Goal: Find contact information: Find contact information

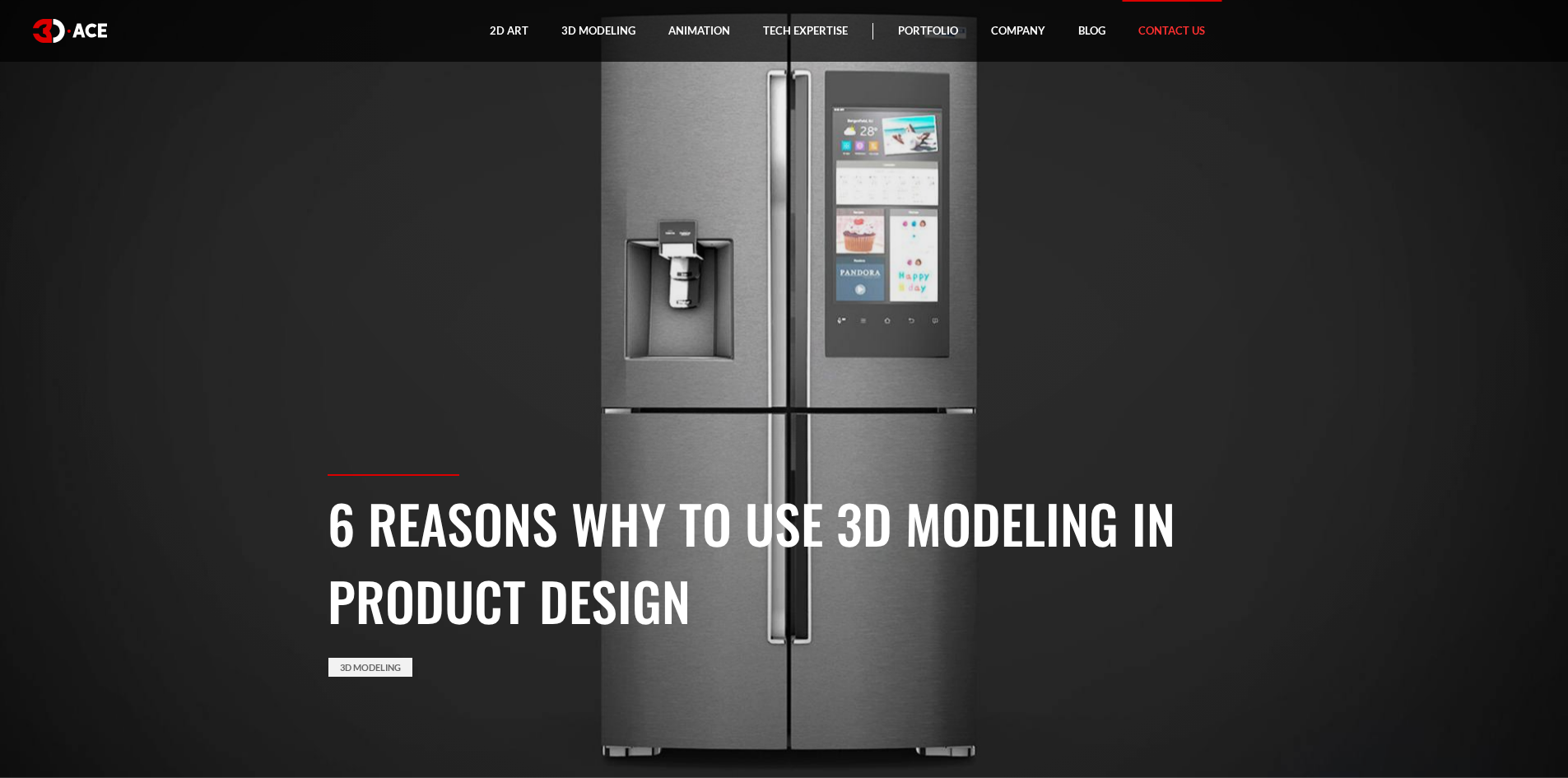
click at [1183, 26] on link "Contact Us" at bounding box center [1171, 30] width 99 height 61
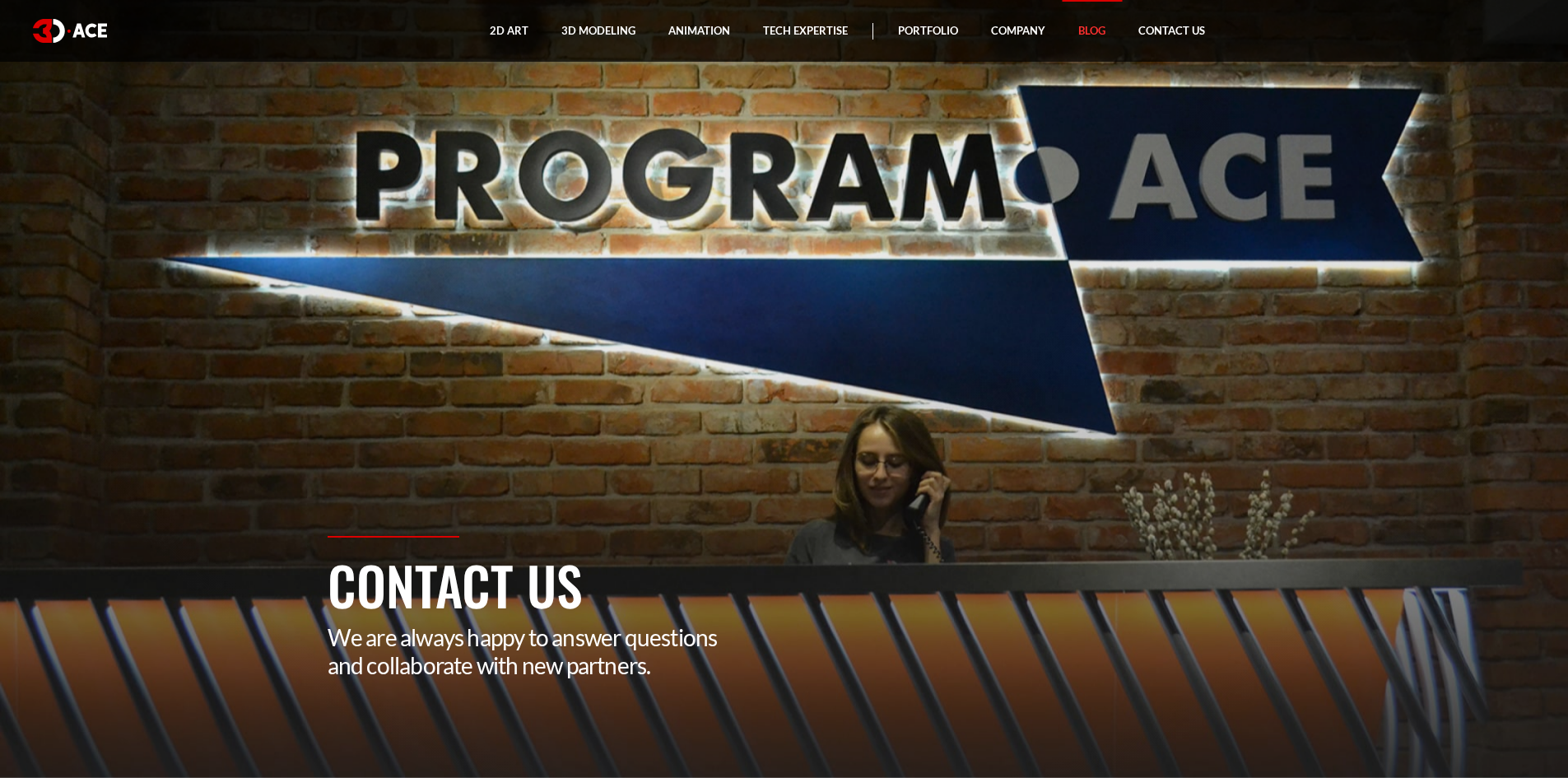
click at [1094, 33] on link "Blog" at bounding box center [1091, 30] width 60 height 61
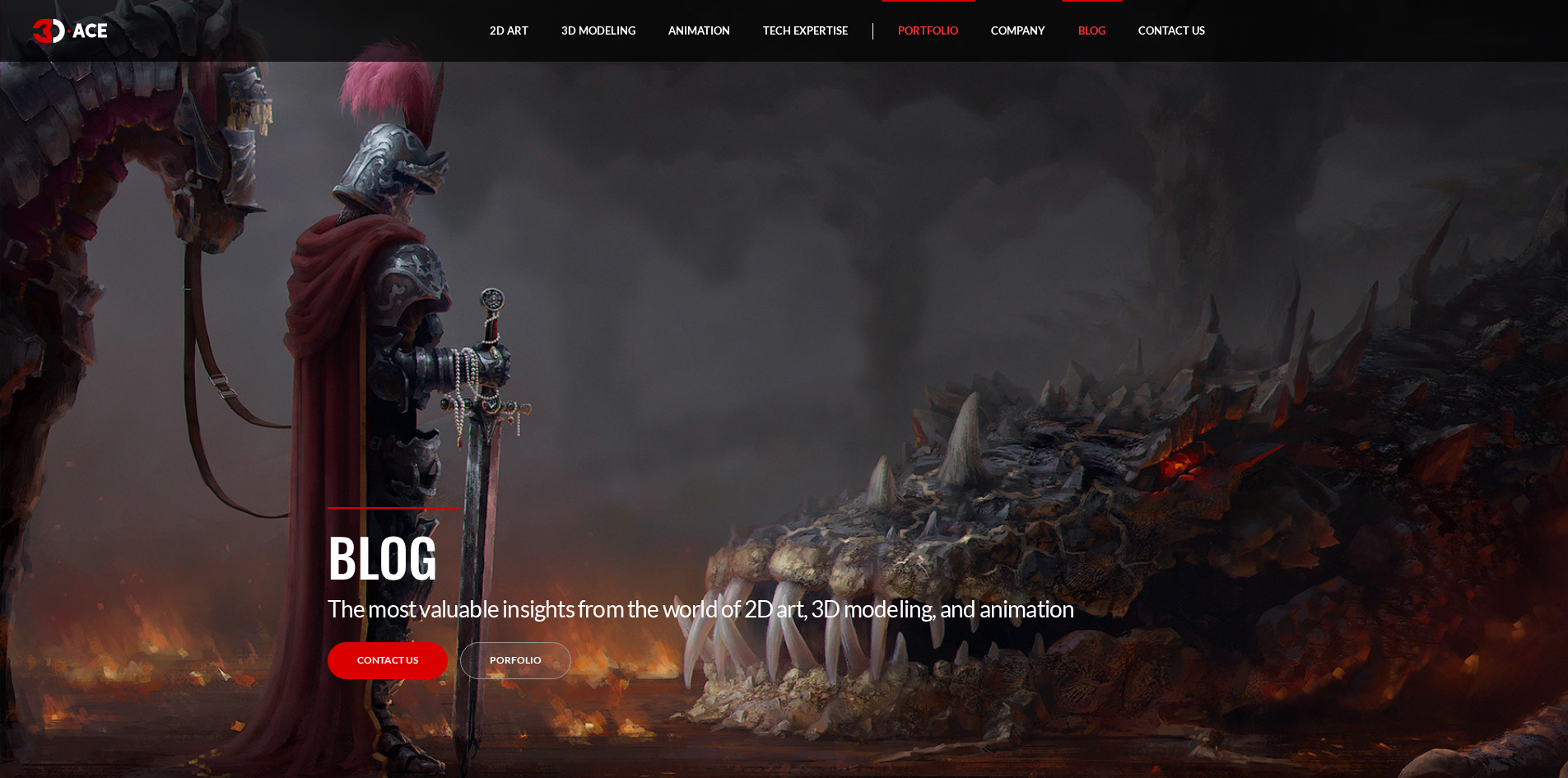
click at [938, 25] on link "Portfolio" at bounding box center [928, 30] width 93 height 61
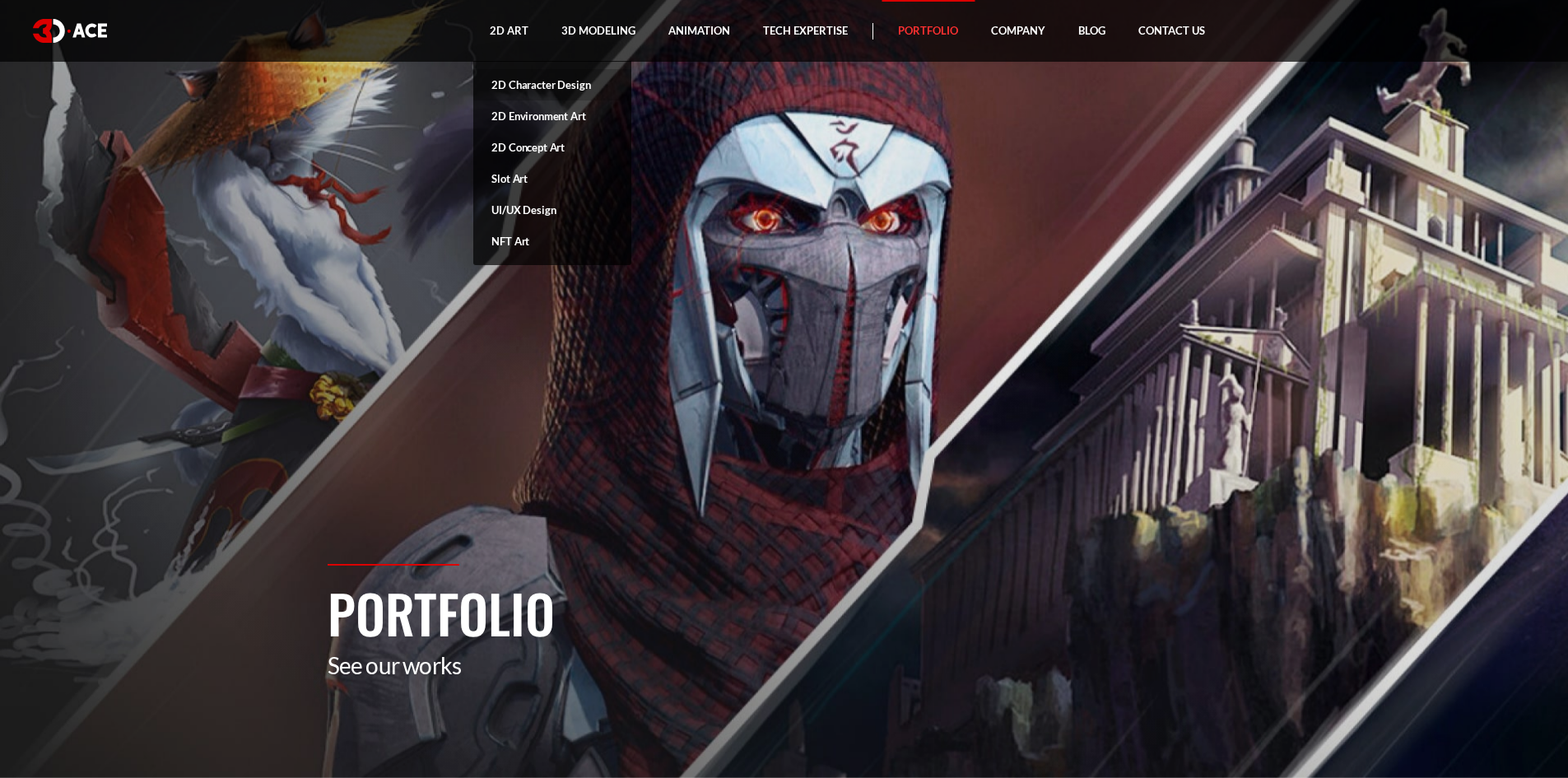
click at [534, 87] on link "2D Character Design" at bounding box center [552, 85] width 158 height 31
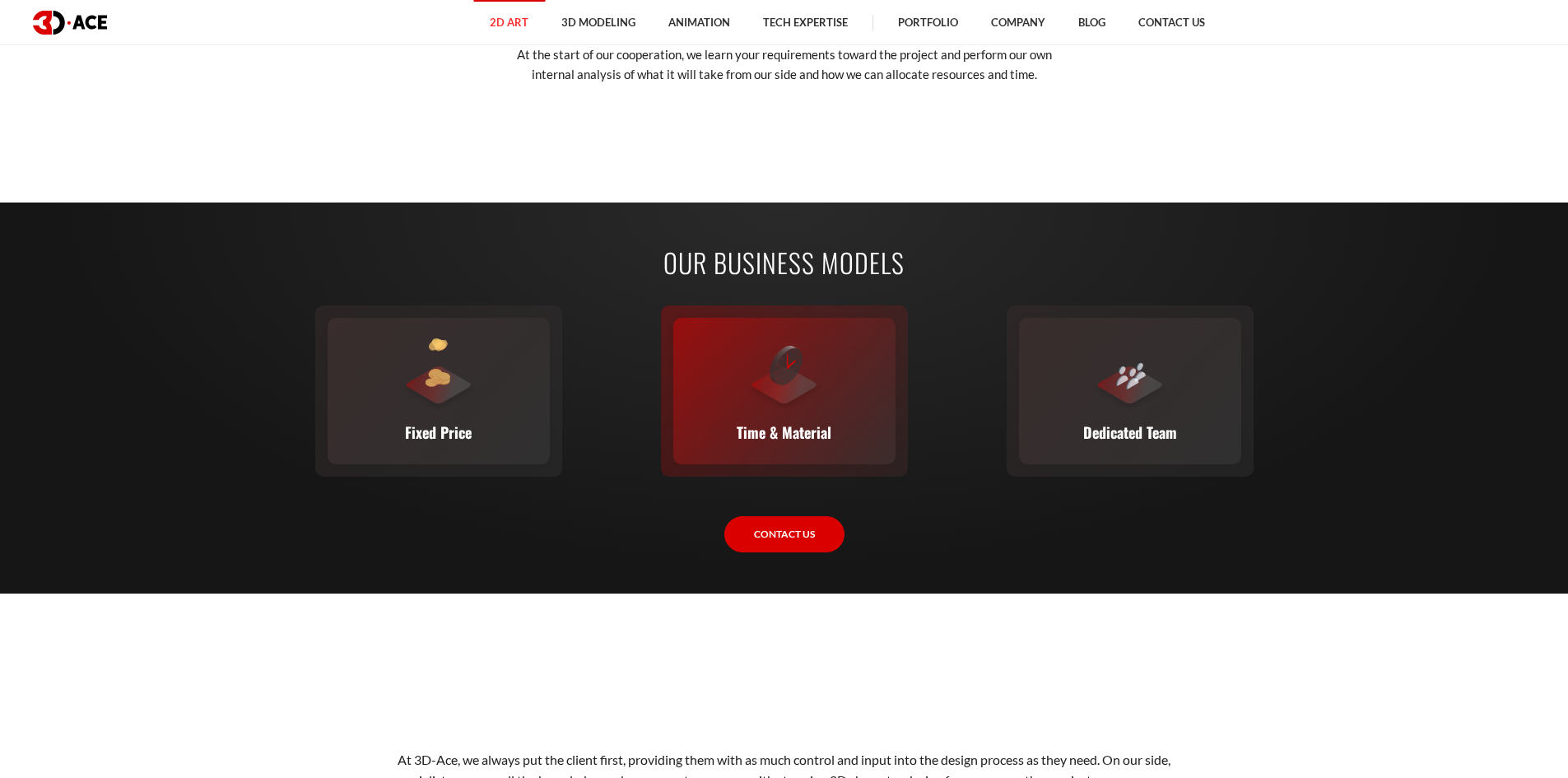
scroll to position [2388, 0]
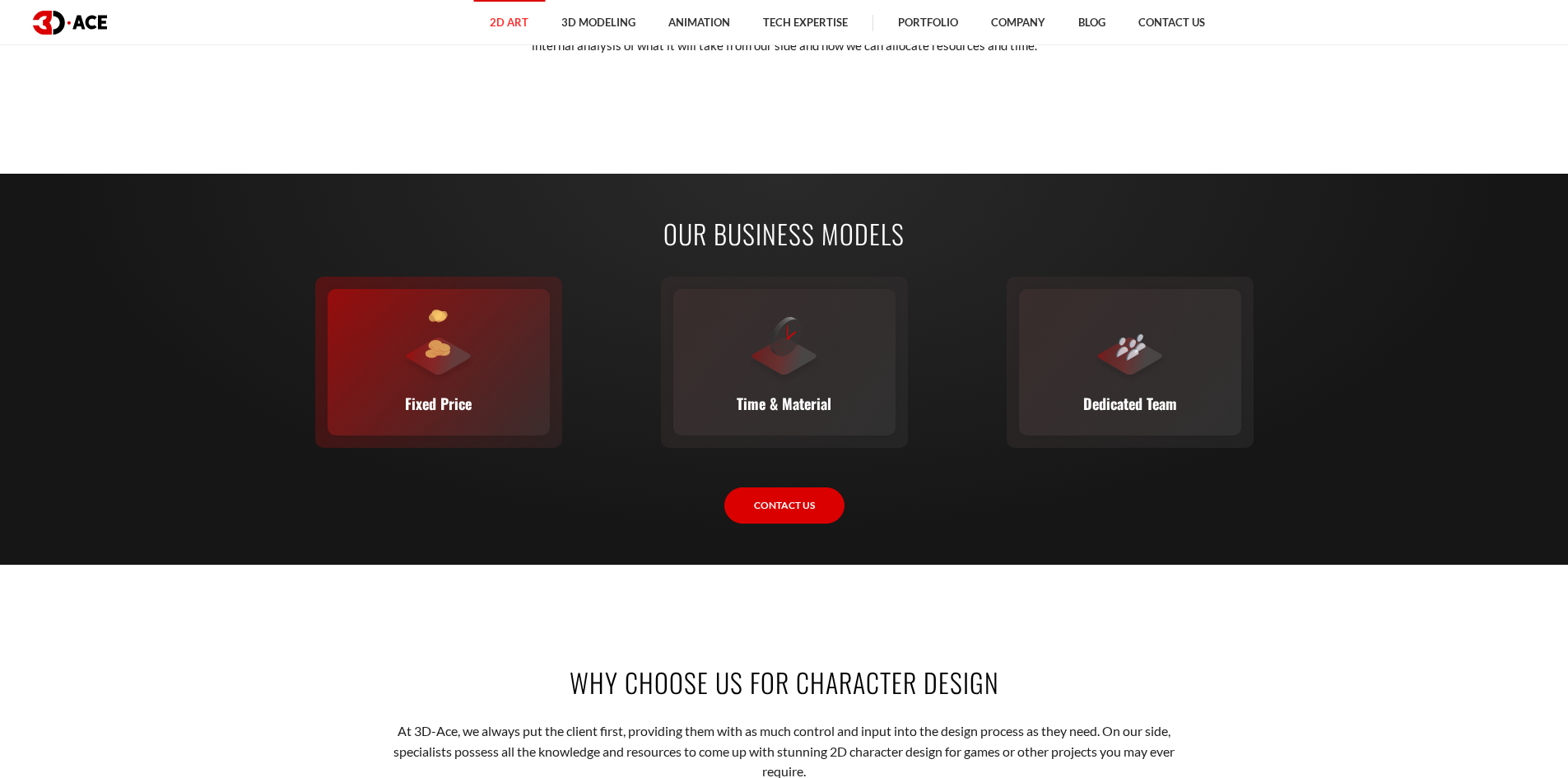
click at [417, 383] on div at bounding box center [438, 347] width 74 height 74
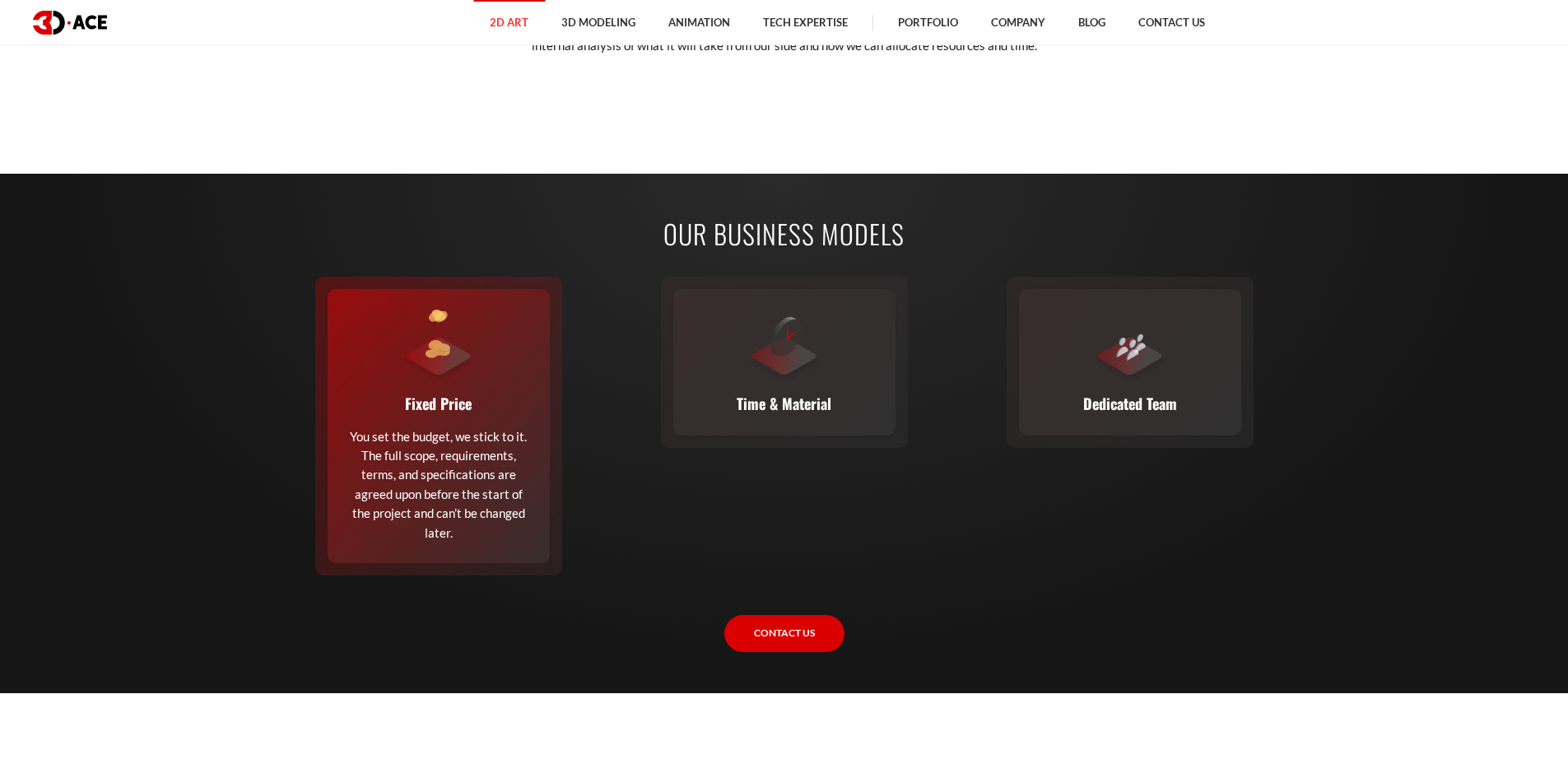
drag, startPoint x: 348, startPoint y: 451, endPoint x: 460, endPoint y: 551, distance: 150.1
click at [460, 543] on p "You set the budget, we stick to it. The full scope, requirements, terms, and sp…" at bounding box center [438, 485] width 181 height 115
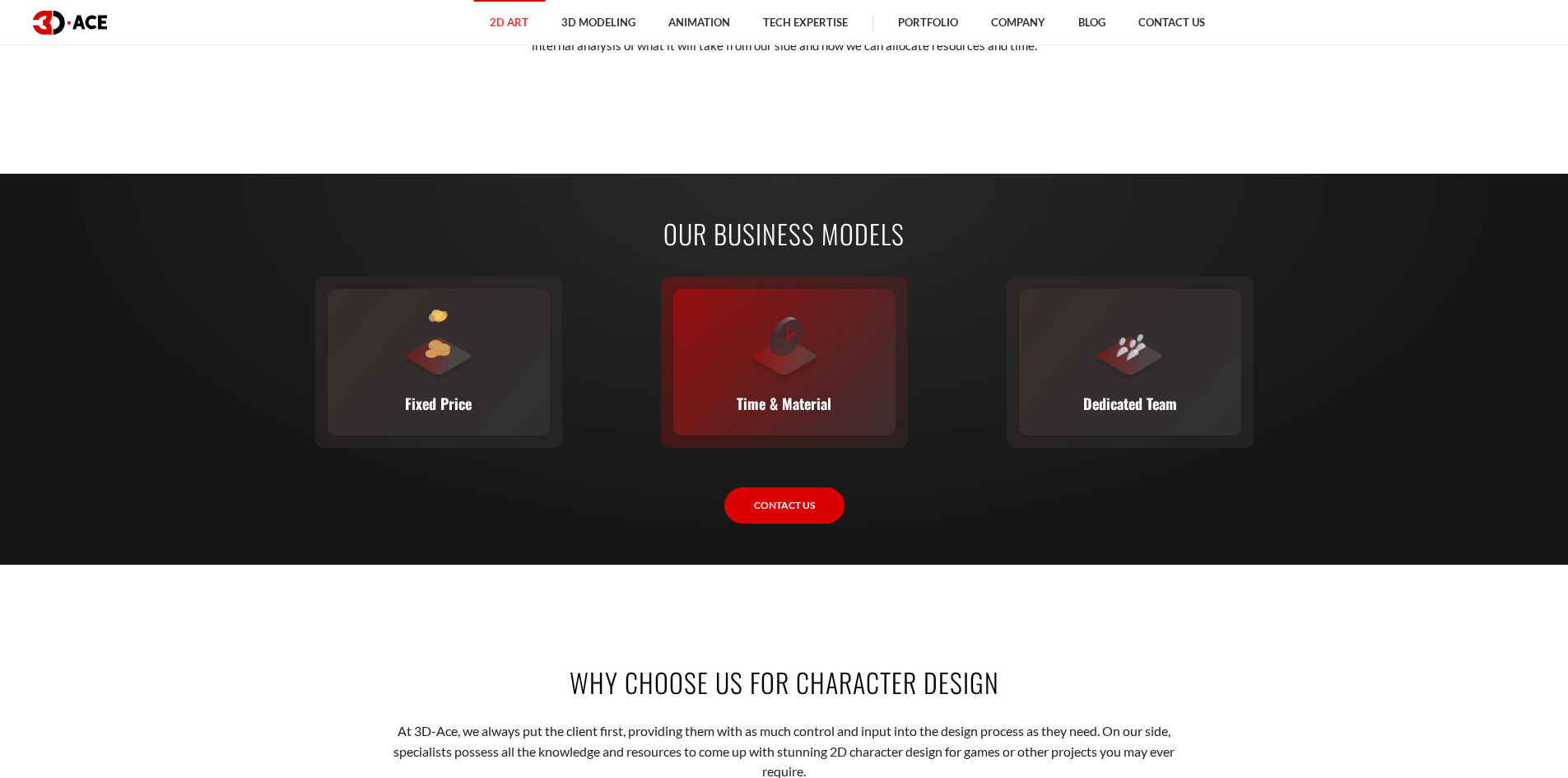
click at [778, 383] on div at bounding box center [784, 347] width 74 height 74
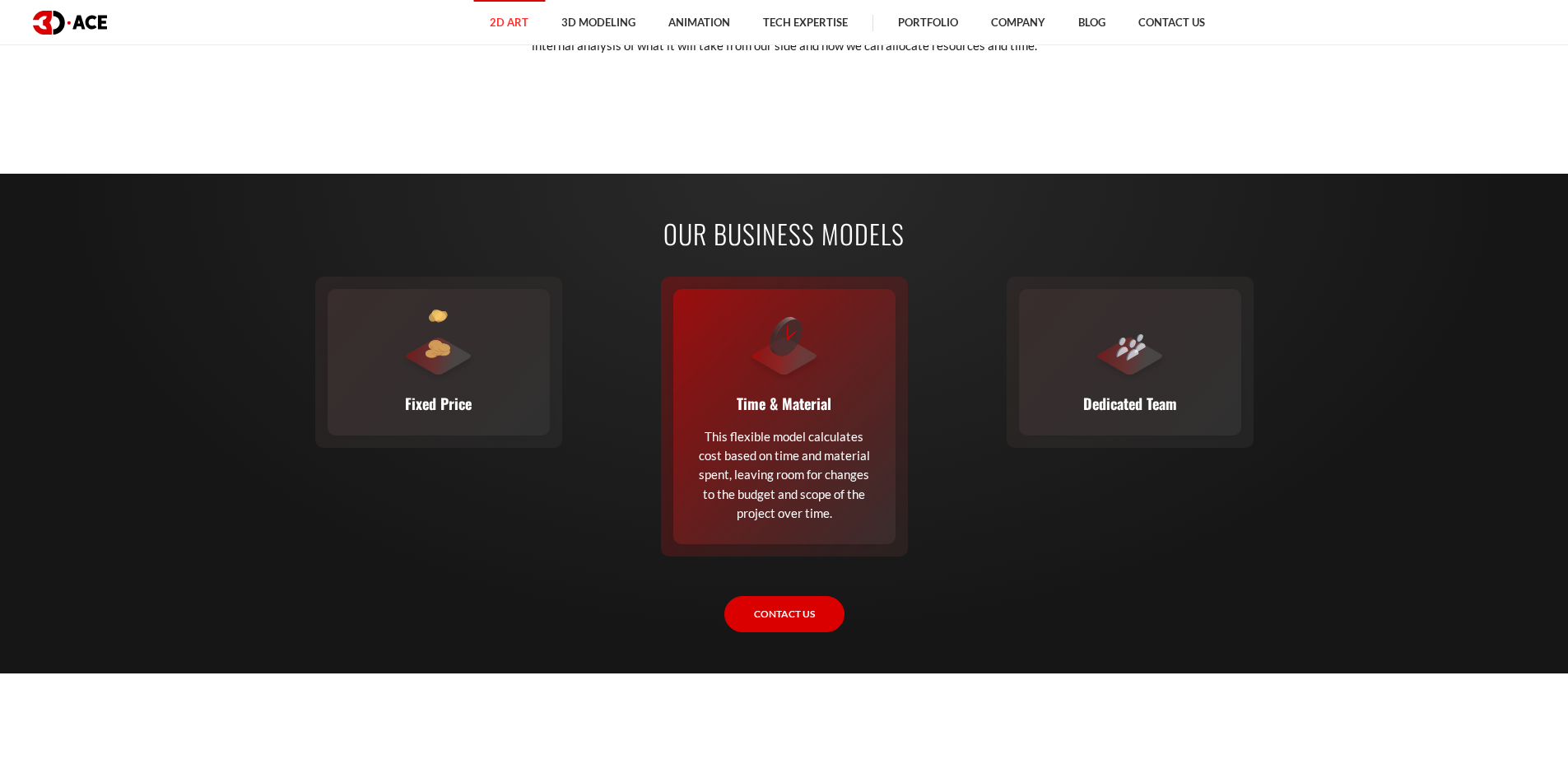
drag, startPoint x: 679, startPoint y: 452, endPoint x: 864, endPoint y: 528, distance: 200.0
click at [864, 528] on div "Time & Material This flexible model calculates cost based on time and material …" at bounding box center [784, 416] width 222 height 255
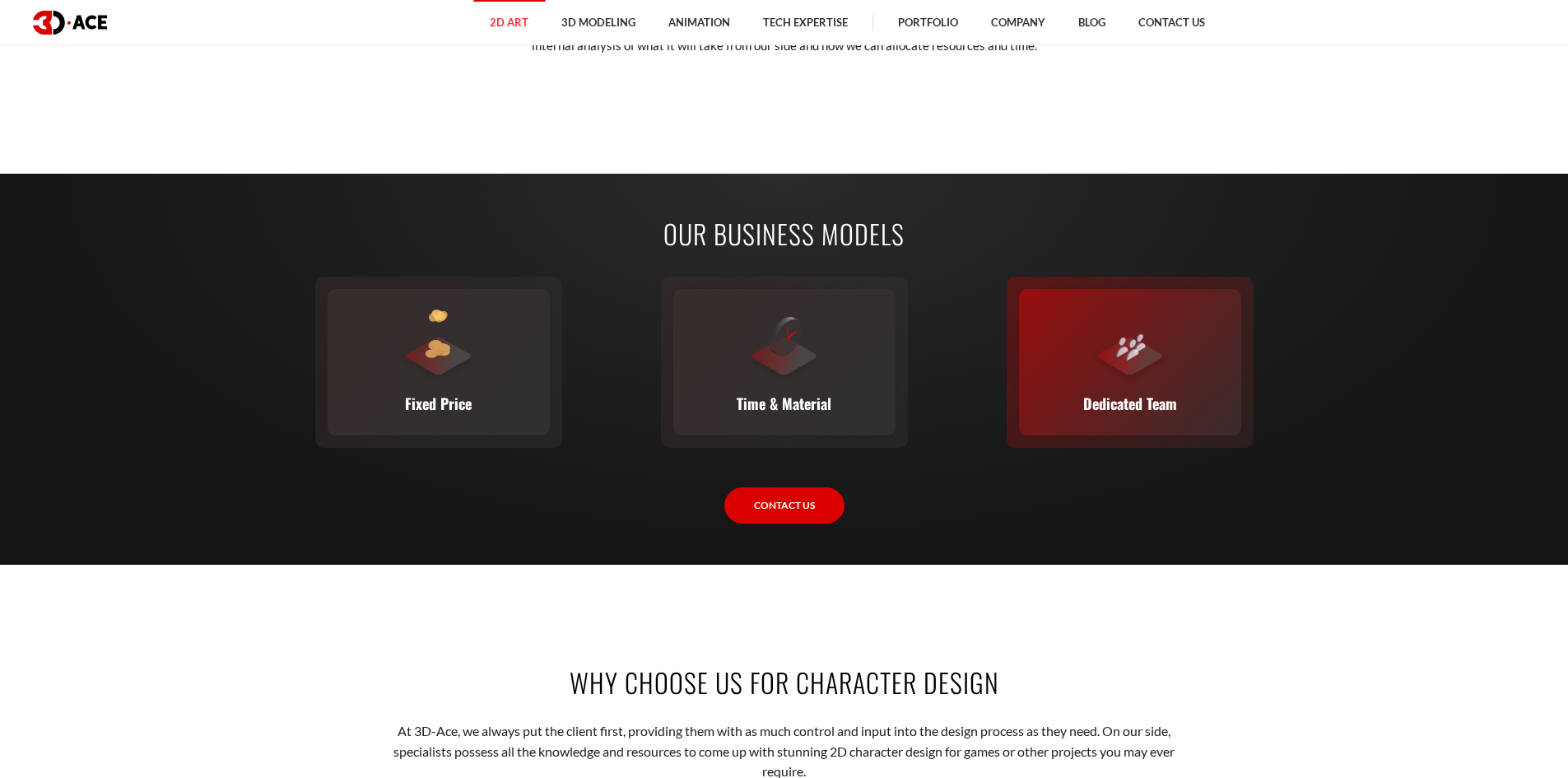
click at [1053, 412] on div "Dedicated Team A complete team (or a single expert from our staff) joins your e…" at bounding box center [1130, 362] width 222 height 146
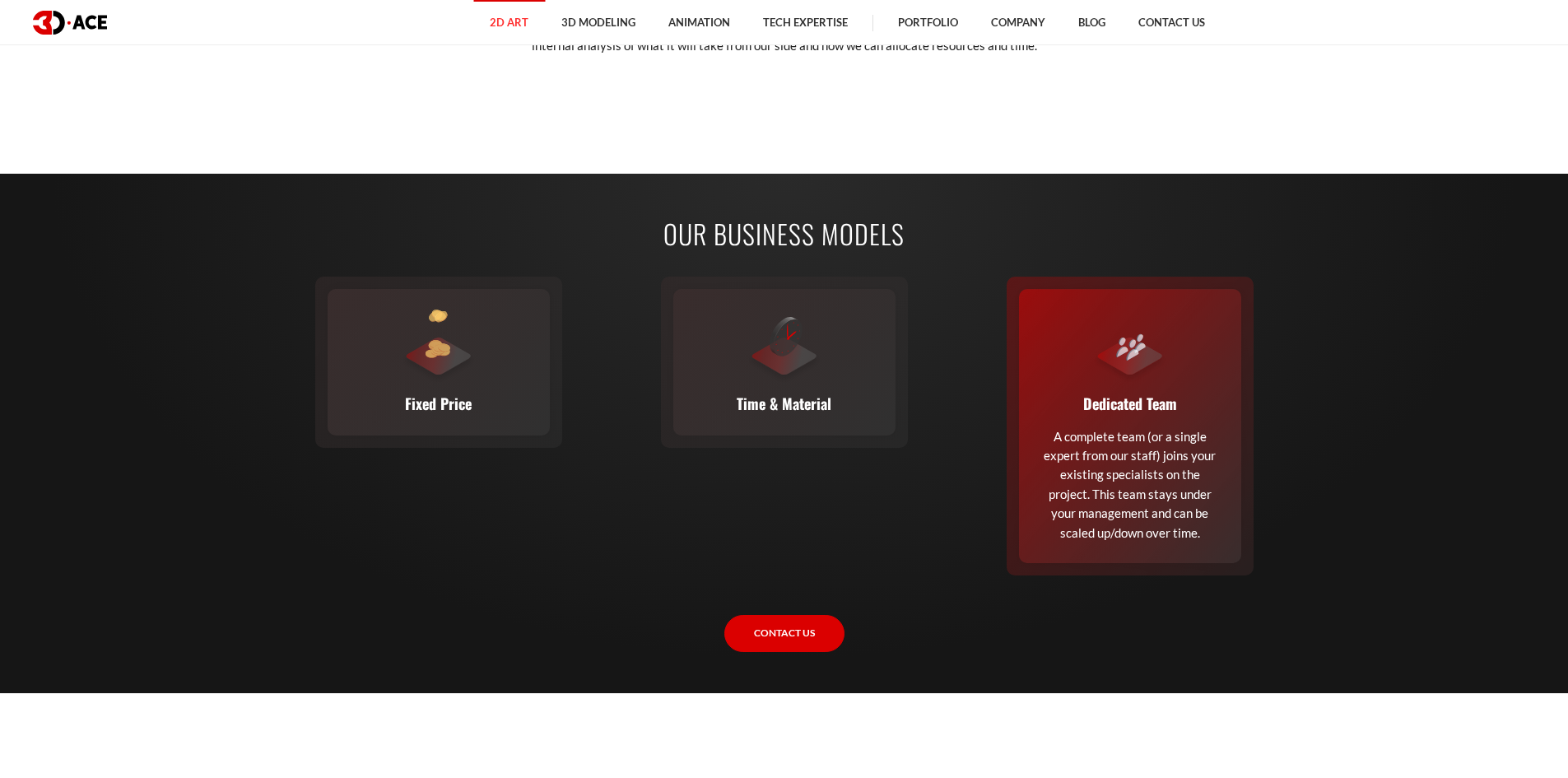
click at [1053, 412] on div "Dedicated Team A complete team (or a single expert from our staff) joins your e…" at bounding box center [1130, 426] width 222 height 274
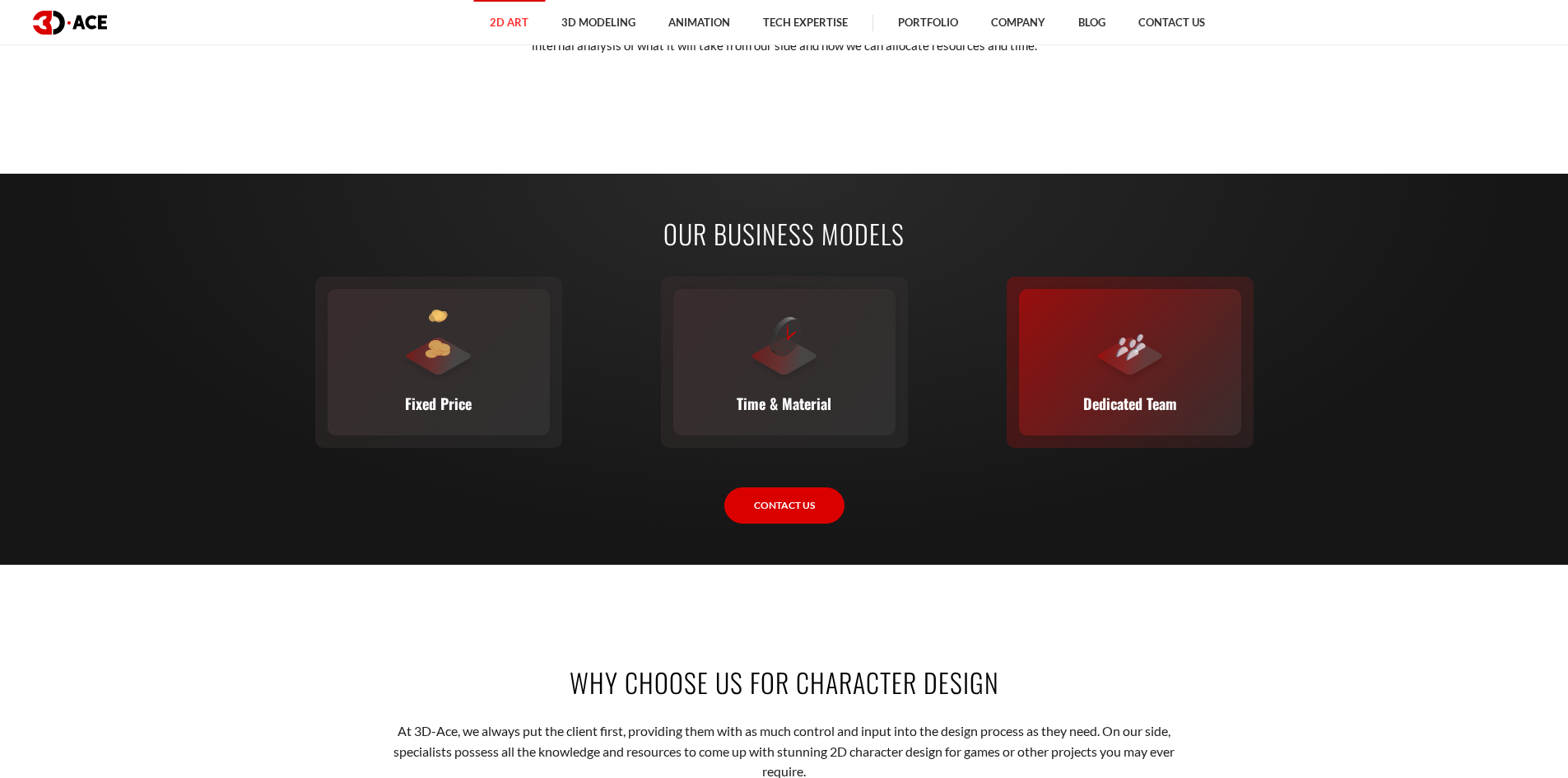
click at [1096, 415] on p "Dedicated Team" at bounding box center [1130, 403] width 93 height 23
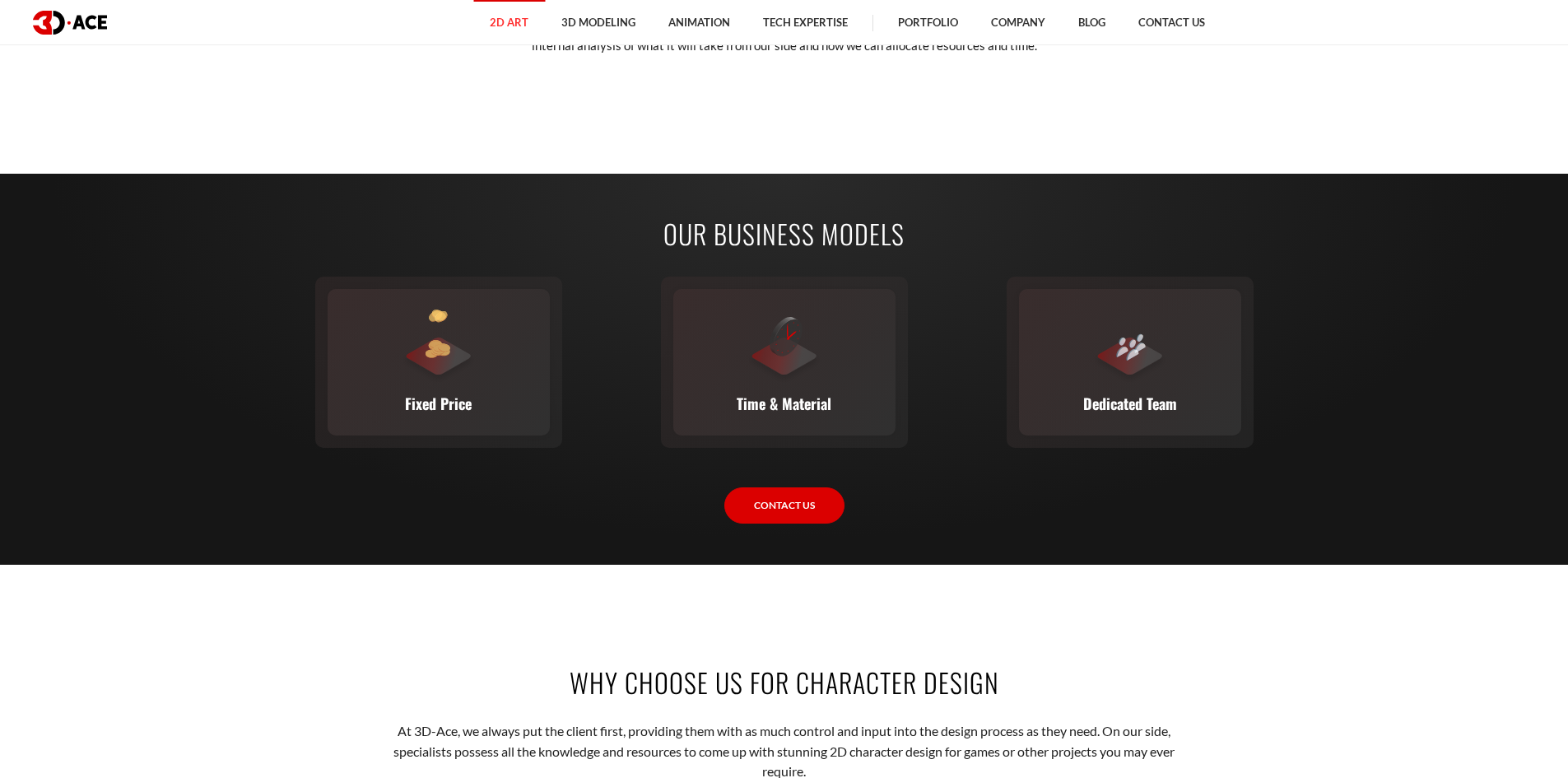
click at [1315, 433] on section "Our Business Models Fixed Price You set the budget, we stick to it. The full sc…" at bounding box center [784, 370] width 1568 height 392
click at [780, 524] on link "Contact Us" at bounding box center [784, 505] width 120 height 37
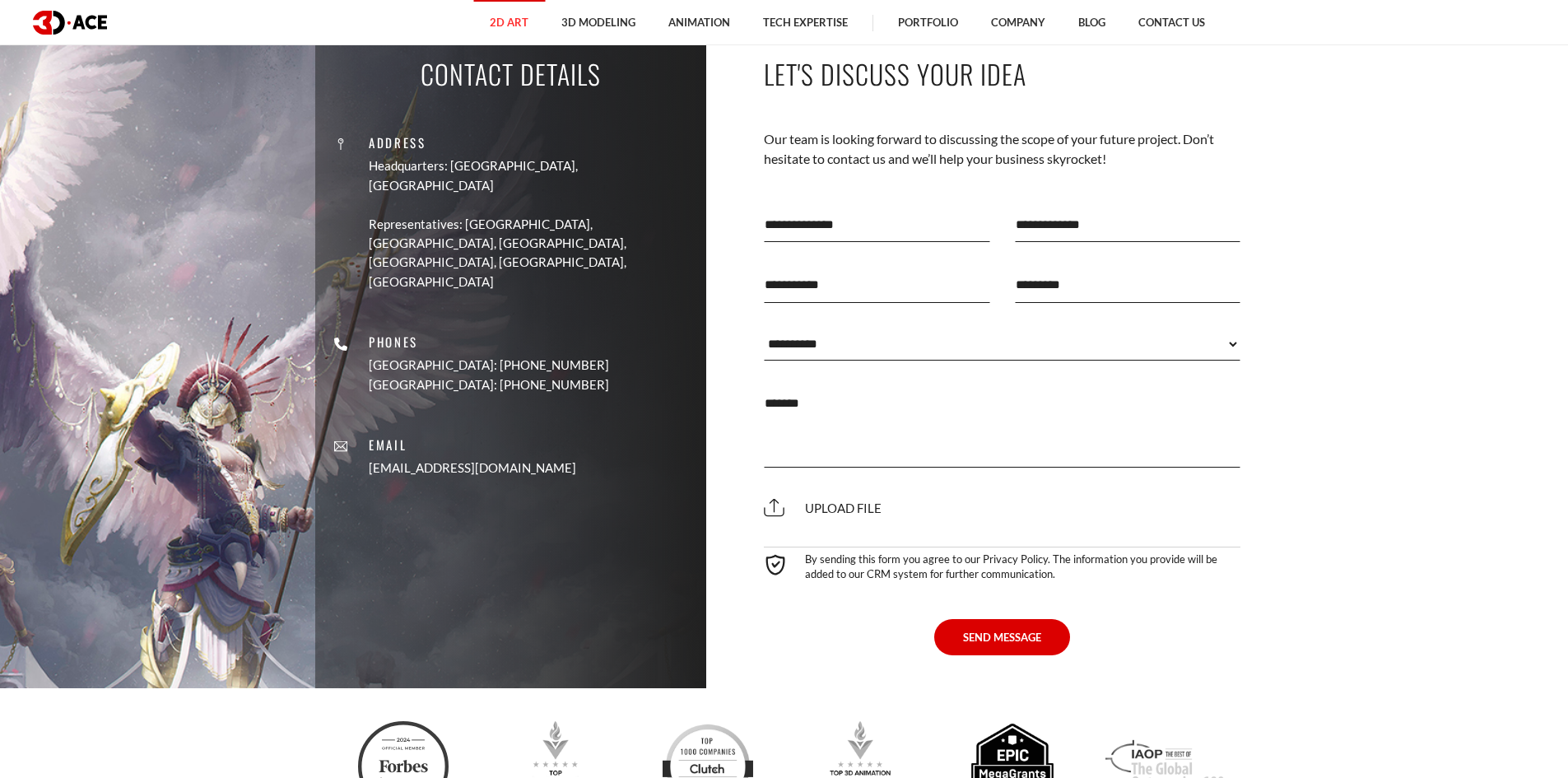
scroll to position [5244, 0]
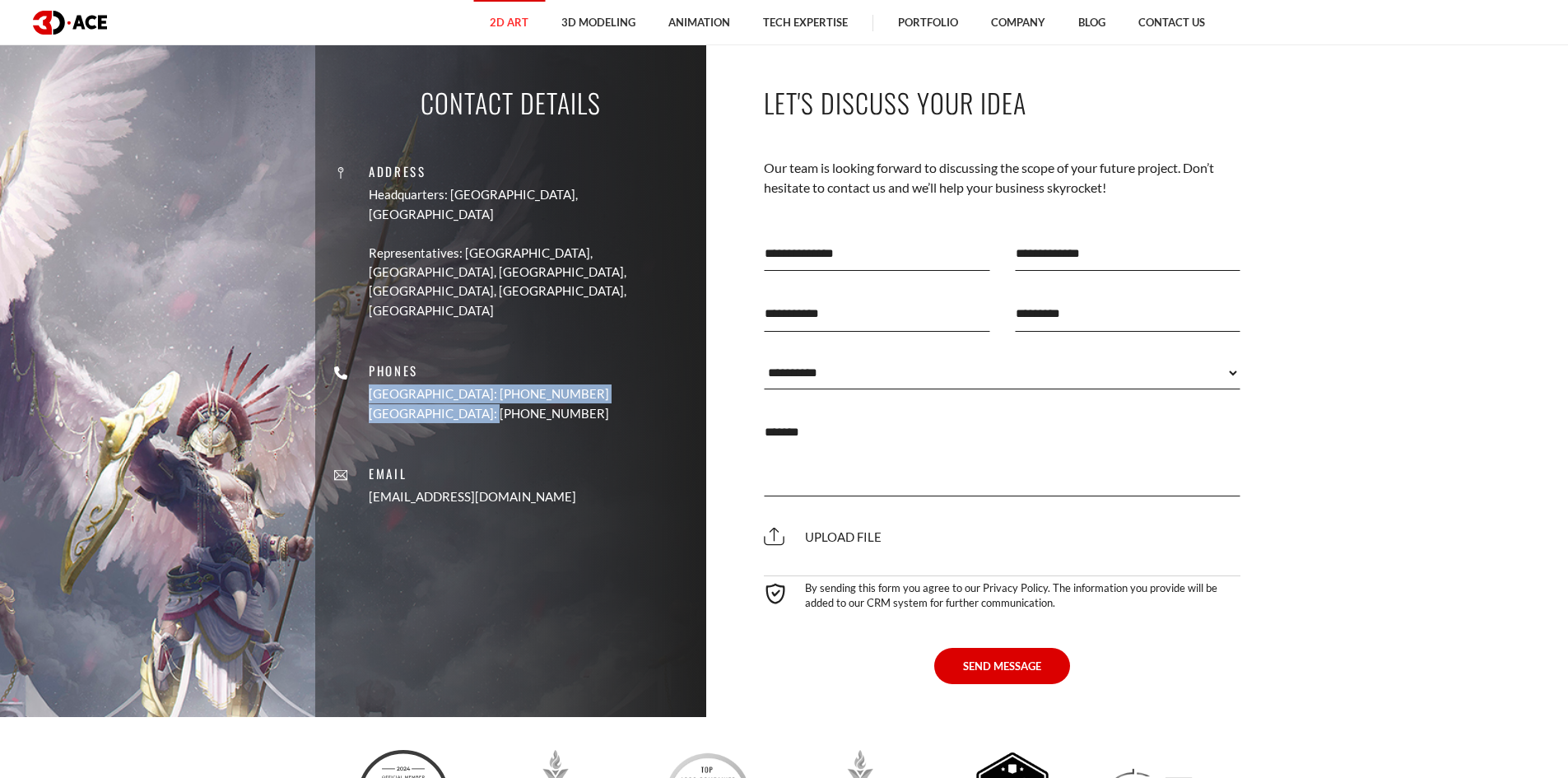
drag, startPoint x: 428, startPoint y: 367, endPoint x: 580, endPoint y: 408, distance: 157.4
click at [580, 408] on div "Address Headquarters: Nicosia, Cyprus Representatives: USA, Canada, UAE, German…" at bounding box center [510, 326] width 366 height 386
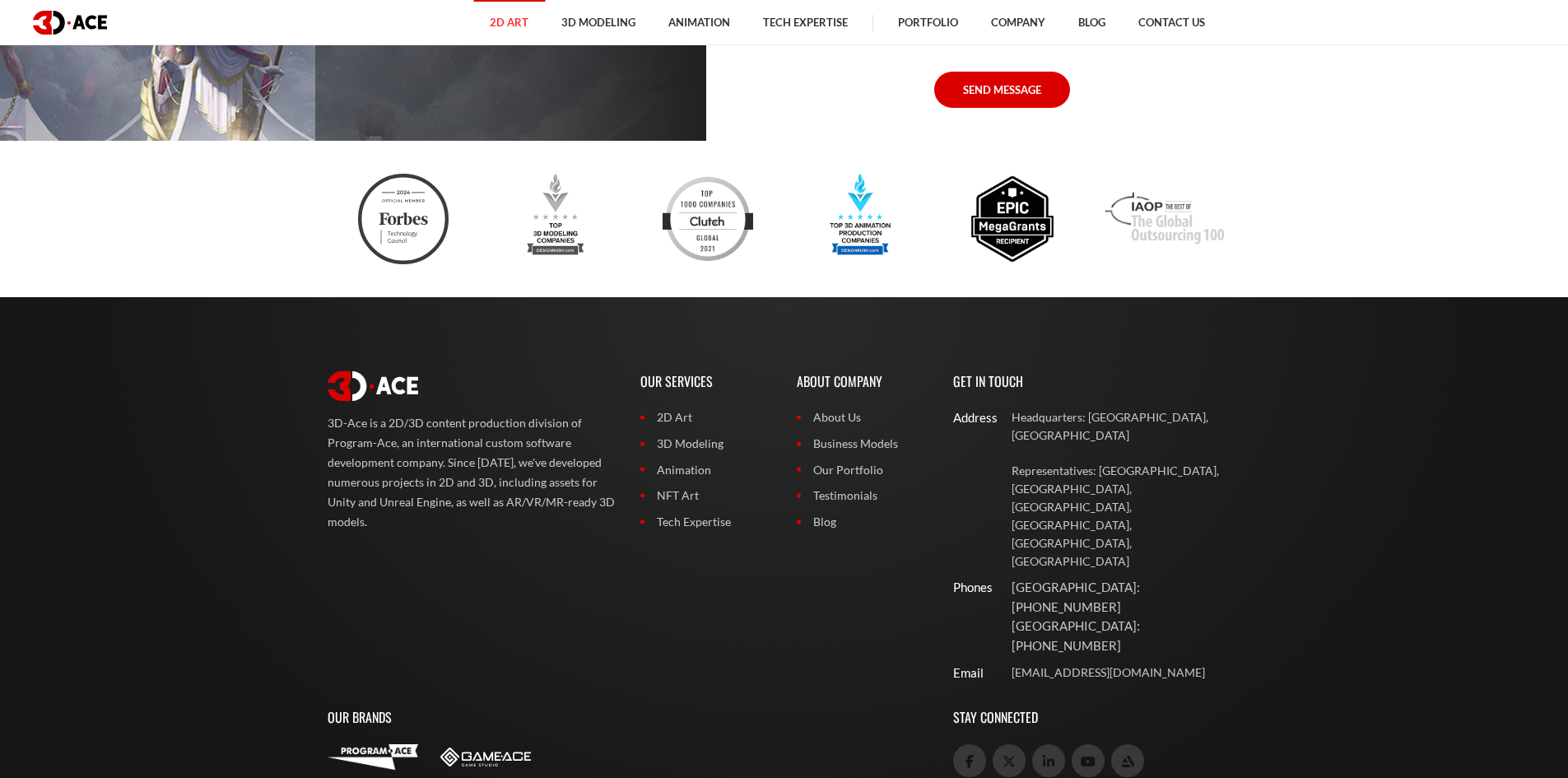
scroll to position [5890, 0]
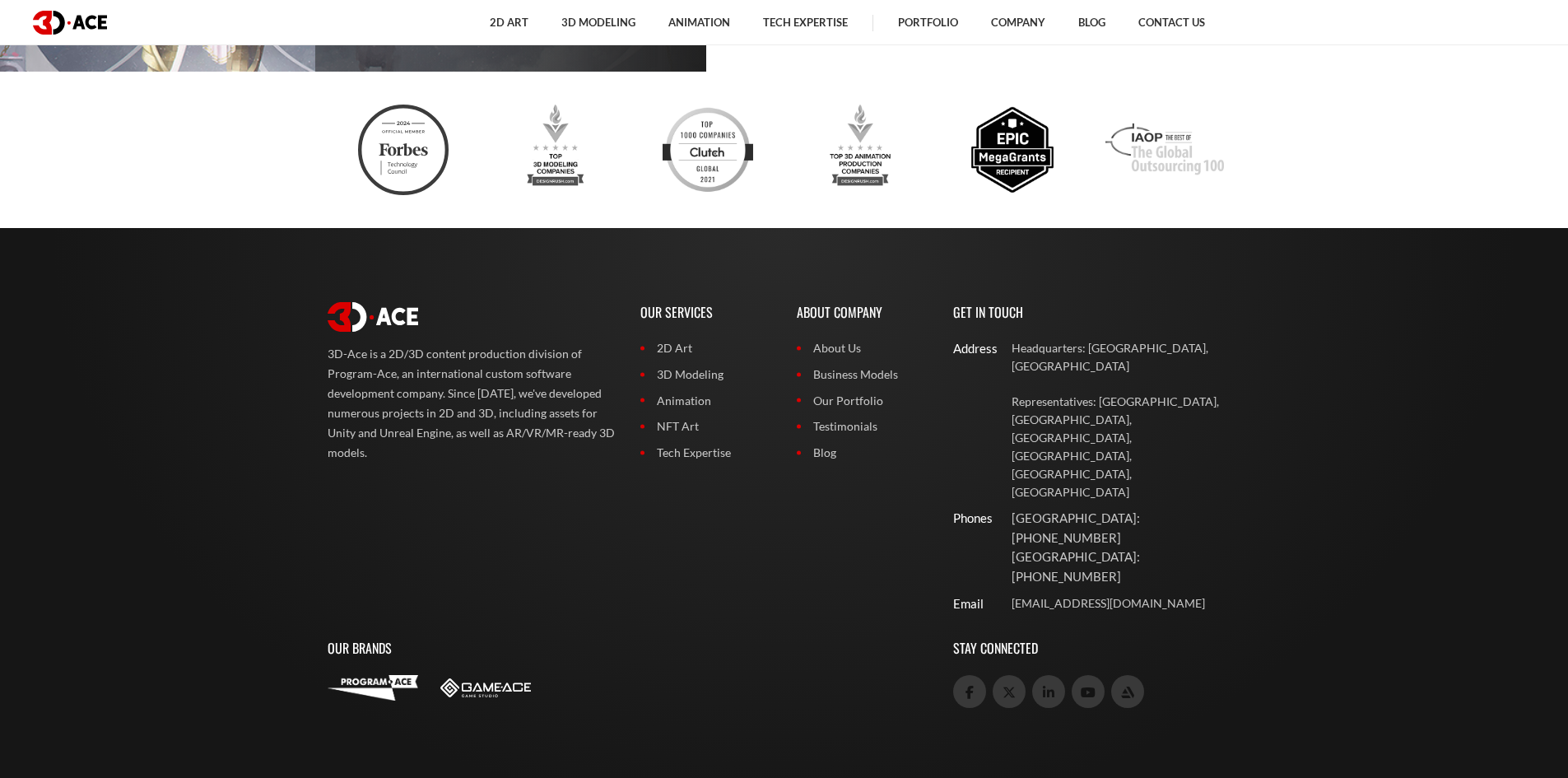
drag, startPoint x: 287, startPoint y: 392, endPoint x: 390, endPoint y: 491, distance: 142.9
click at [390, 491] on footer "3D-Ace is a 2D/3D content production division of Program-Ace, an international …" at bounding box center [784, 549] width 1568 height 640
click at [390, 463] on p "3D-Ace is a 2D/3D content production division of Program-Ace, an international …" at bounding box center [471, 403] width 288 height 119
drag, startPoint x: 326, startPoint y: 337, endPoint x: 404, endPoint y: 491, distance: 172.6
click at [404, 491] on div "3D-Ace is a 2D/3D content production division of Program-Ace, an international …" at bounding box center [471, 453] width 313 height 336
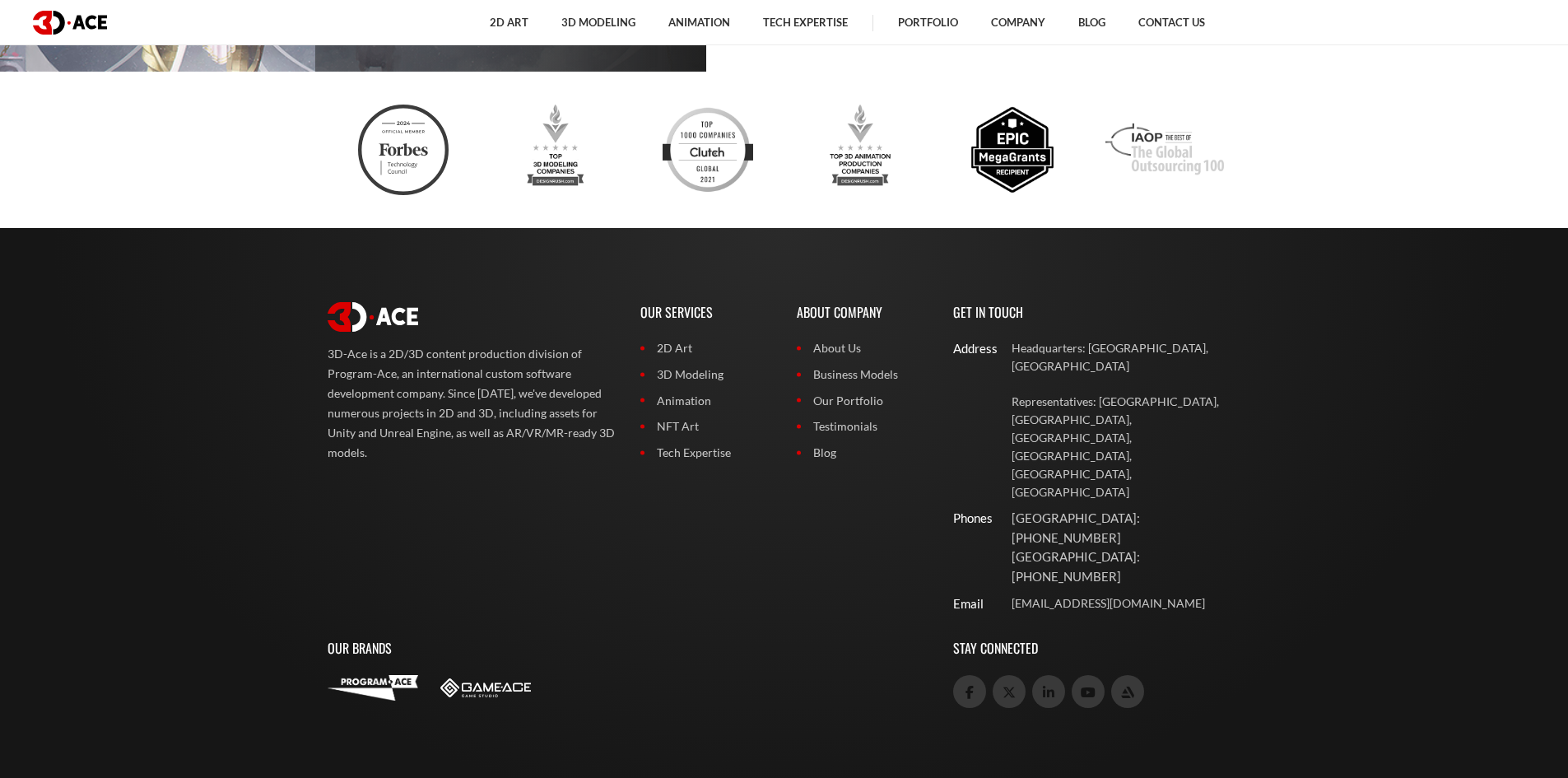
click at [404, 463] on p "3D-Ace is a 2D/3D content production division of Program-Ace, an international …" at bounding box center [471, 403] width 288 height 119
click at [677, 383] on link "3D Modeling" at bounding box center [706, 374] width 131 height 18
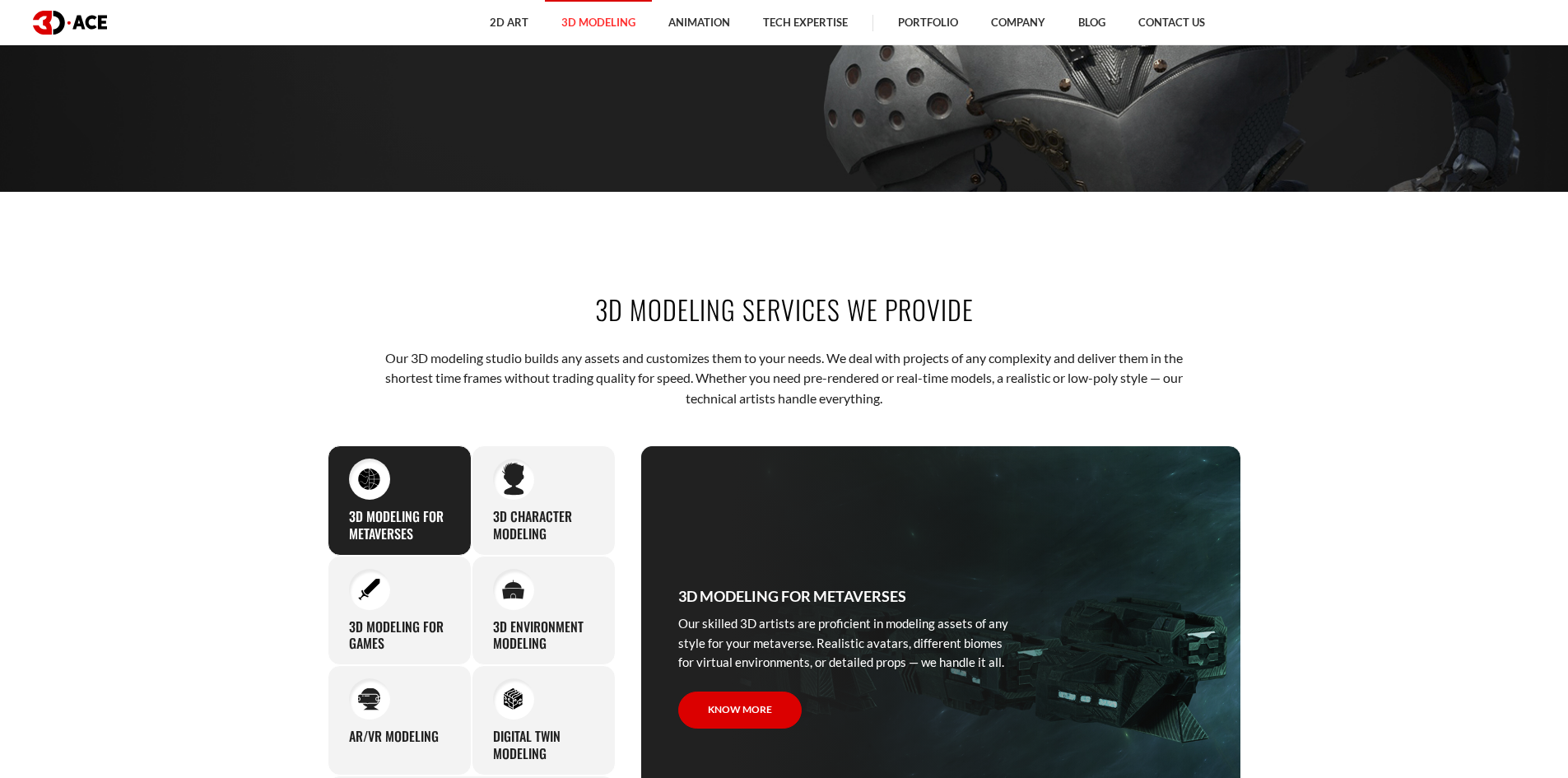
scroll to position [576, 0]
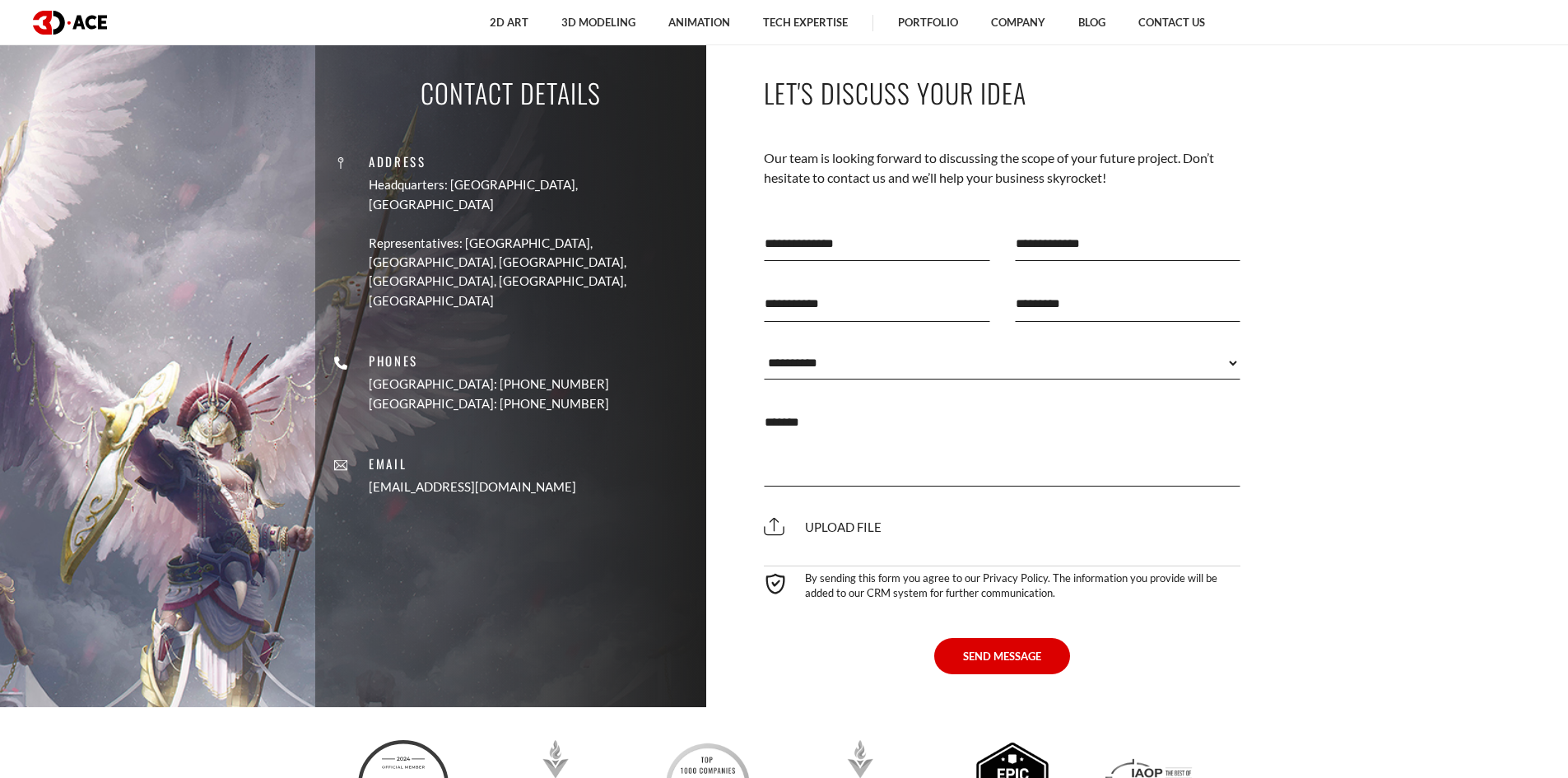
scroll to position [5231, 0]
